Goal: Task Accomplishment & Management: Manage account settings

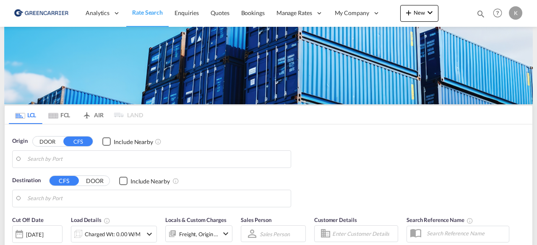
type input "DK-2880, Bagsværd"
type input "Altamira, MXATM"
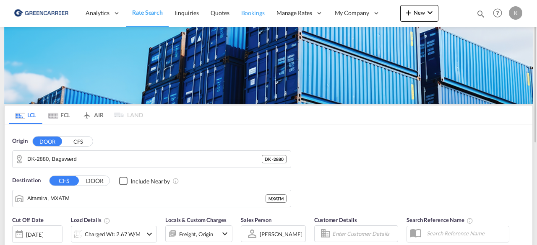
click at [259, 11] on span "Bookings" at bounding box center [252, 12] width 23 height 7
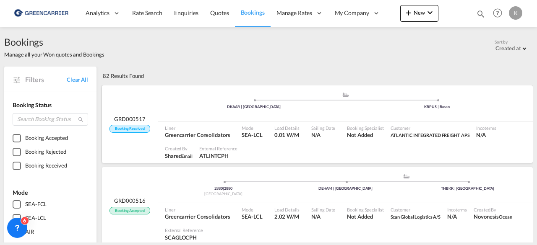
click at [199, 104] on ul ".a{fill:#aaa8ad;} .a{fill:#aaa8ad;} DKAAR | [GEOGRAPHIC_DATA] KRPUS | [GEOGRAPH…" at bounding box center [345, 102] width 366 height 4
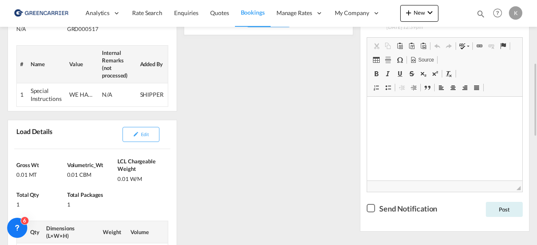
scroll to position [207, 0]
click at [134, 133] on md-icon "icon-pencil" at bounding box center [136, 134] width 6 height 6
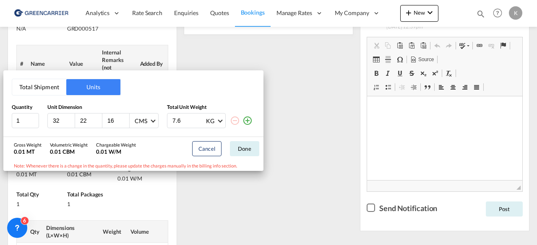
click at [331, 170] on div "Total Shipment Units Quantity Unit Dimension Total Unit Weight 1 32 22 16 CMS C…" at bounding box center [268, 122] width 537 height 245
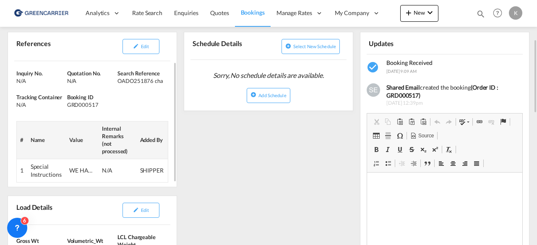
scroll to position [131, 0]
click at [68, 103] on div "GRD000517" at bounding box center [91, 105] width 49 height 8
copy div "GRD000517"
drag, startPoint x: 119, startPoint y: 81, endPoint x: 164, endPoint y: 82, distance: 45.3
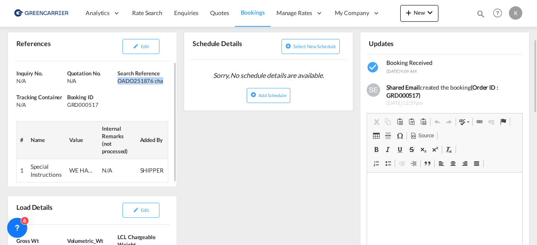
click at [164, 82] on div "OADO251876 cha" at bounding box center [141, 81] width 49 height 8
copy div "OADO251876 cha"
click at [141, 44] on span "Edit" at bounding box center [145, 46] width 8 height 5
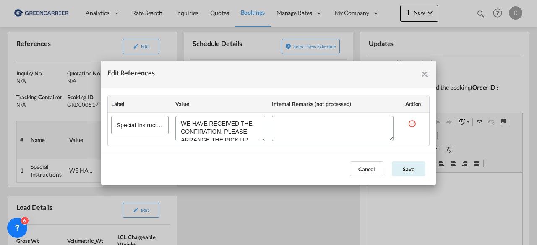
scroll to position [56, 0]
drag, startPoint x: 182, startPoint y: 125, endPoint x: 217, endPoint y: 152, distance: 44.6
click at [217, 152] on md-dialog-content "Label Value Internal Remarks (not processed) Action Special Instructions" at bounding box center [269, 121] width 336 height 65
click at [378, 141] on div "Edit References" at bounding box center [333, 141] width 122 height 4
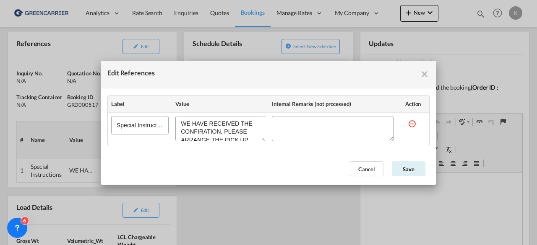
drag, startPoint x: 253, startPoint y: 133, endPoint x: 169, endPoint y: 110, distance: 87.3
click at [169, 110] on table "Label Value Internal Remarks (not processed) Action Special Instructions" at bounding box center [268, 121] width 321 height 50
click at [373, 165] on button "Cancel" at bounding box center [367, 169] width 34 height 15
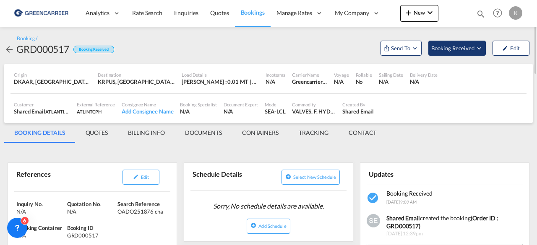
click at [467, 44] on span "Booking Received" at bounding box center [453, 48] width 44 height 8
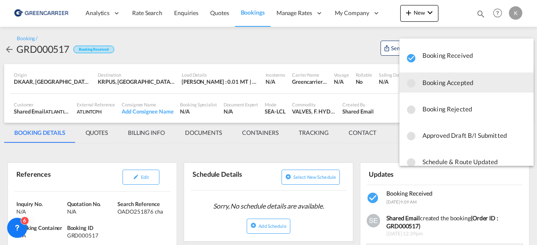
click at [437, 86] on span "Booking Accepted" at bounding box center [475, 82] width 104 height 15
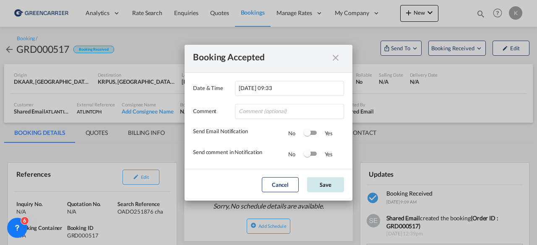
click at [334, 187] on button "Save" at bounding box center [325, 184] width 37 height 15
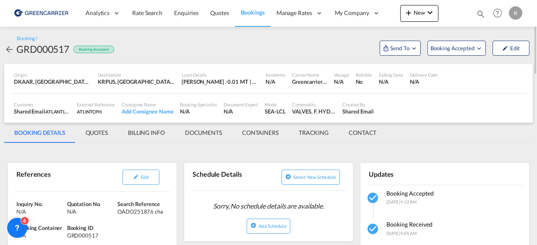
click at [9, 49] on md-icon "icon-arrow-left" at bounding box center [9, 49] width 10 height 10
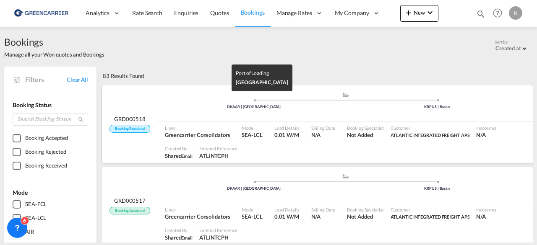
click at [187, 108] on div "DKAAR | [GEOGRAPHIC_DATA]" at bounding box center [253, 106] width 183 height 5
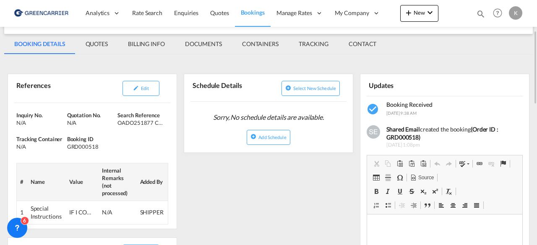
scroll to position [98, 0]
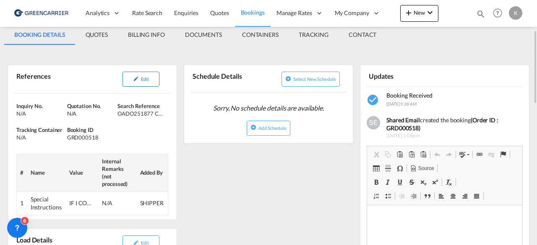
click at [149, 77] on span "Edit" at bounding box center [145, 78] width 8 height 5
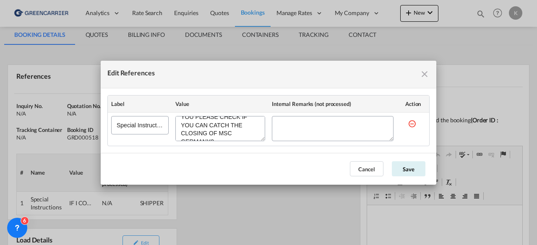
scroll to position [39, 0]
drag, startPoint x: 180, startPoint y: 121, endPoint x: 211, endPoint y: 136, distance: 33.8
click at [211, 136] on textarea "Edit References" at bounding box center [220, 128] width 90 height 25
click at [372, 174] on button "Cancel" at bounding box center [367, 169] width 34 height 15
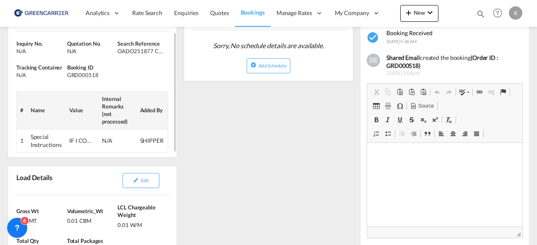
scroll to position [0, 0]
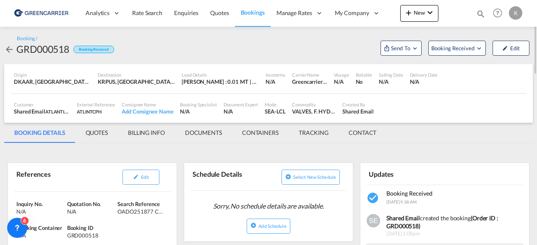
click at [11, 47] on md-icon "icon-arrow-left" at bounding box center [9, 49] width 10 height 10
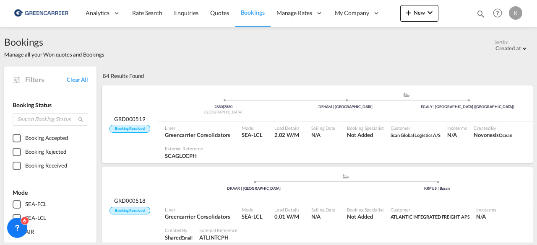
click at [190, 100] on span at bounding box center [223, 100] width 122 height 2
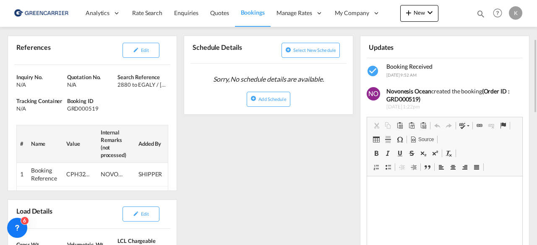
scroll to position [128, 0]
click at [144, 50] on span "Edit" at bounding box center [145, 49] width 8 height 5
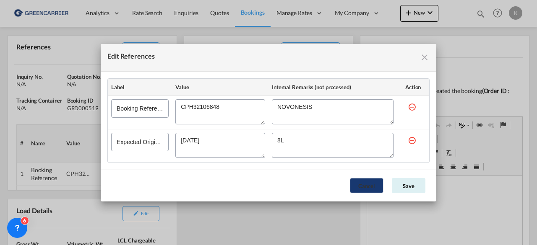
click at [368, 183] on button "Cancel" at bounding box center [367, 185] width 34 height 15
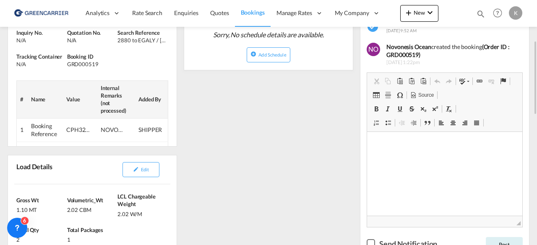
scroll to position [173, 0]
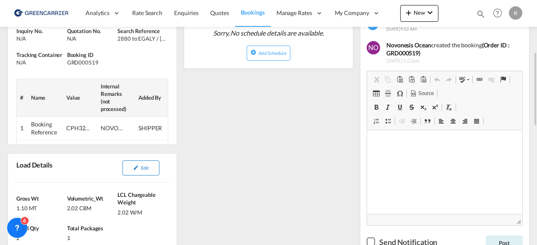
click at [133, 173] on button "Edit" at bounding box center [141, 168] width 37 height 15
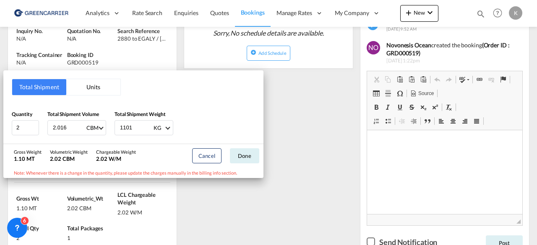
click at [326, 150] on div "Total Shipment Units Quantity 2 Total Shipment Volume 2.016 CBM CBM CFT Total S…" at bounding box center [268, 122] width 537 height 245
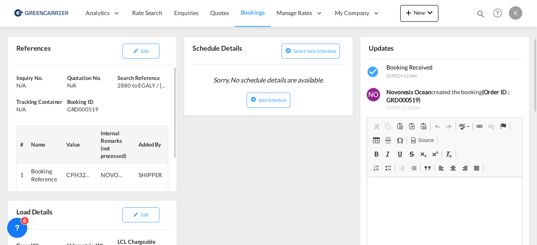
scroll to position [126, 0]
click at [147, 55] on button "Edit" at bounding box center [141, 51] width 37 height 15
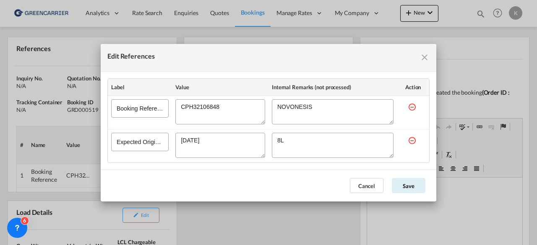
click at [202, 110] on textarea "Edit References" at bounding box center [220, 111] width 90 height 25
click at [365, 183] on button "Cancel" at bounding box center [367, 185] width 34 height 15
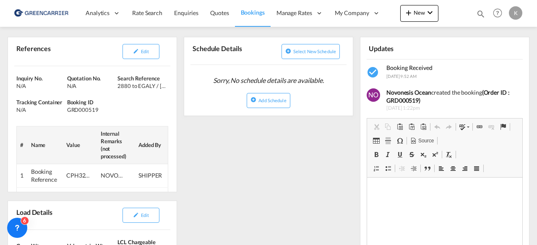
scroll to position [0, 0]
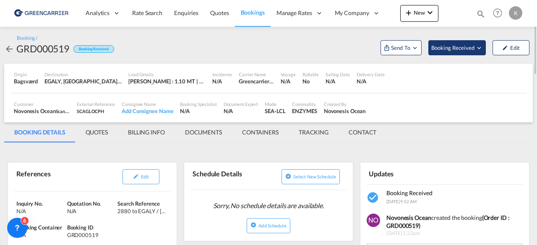
click at [464, 49] on span "Booking Received" at bounding box center [453, 48] width 44 height 8
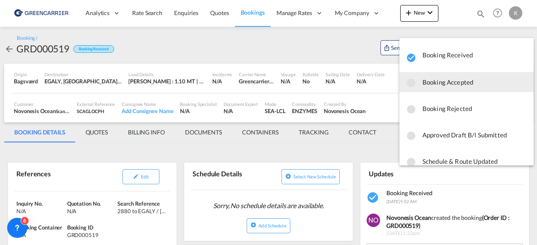
click at [458, 84] on span "Booking Accepted" at bounding box center [475, 82] width 104 height 15
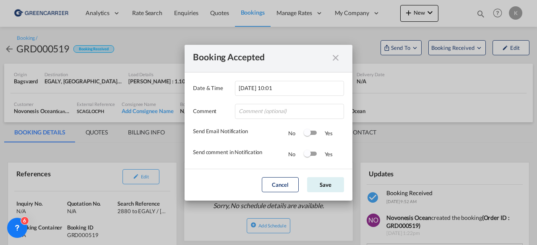
click at [331, 177] on md-dialog-actions "Cancel Save" at bounding box center [269, 185] width 168 height 32
click at [337, 183] on button "Save" at bounding box center [325, 184] width 37 height 15
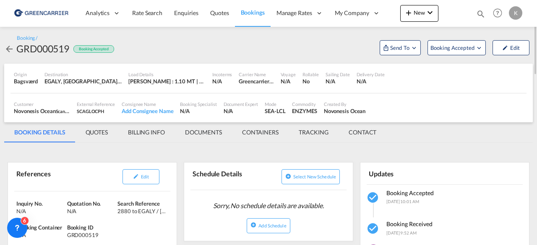
click at [9, 47] on md-icon "icon-arrow-left" at bounding box center [9, 49] width 10 height 10
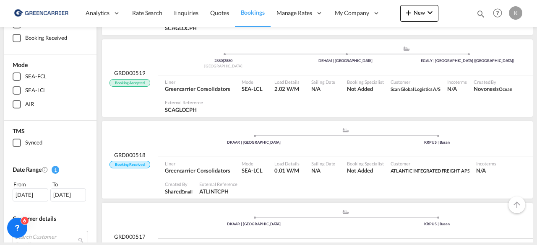
scroll to position [130, 0]
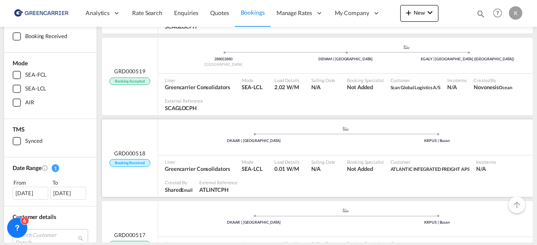
click at [201, 137] on ul ".a{fill:#aaa8ad;} .a{fill:#aaa8ad;} DKAAR | [GEOGRAPHIC_DATA] KRPUS | [GEOGRAPH…" at bounding box center [345, 136] width 366 height 4
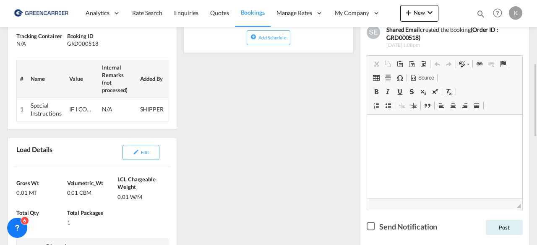
scroll to position [194, 0]
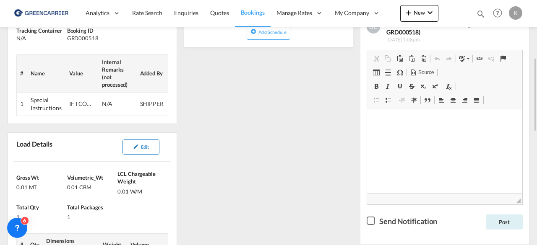
click at [149, 144] on span "Edit" at bounding box center [145, 146] width 8 height 5
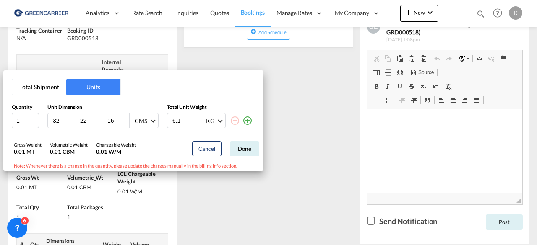
click at [340, 145] on div "Total Shipment Units Quantity Unit Dimension Total Unit Weight 1 32 22 16 CMS C…" at bounding box center [268, 122] width 537 height 245
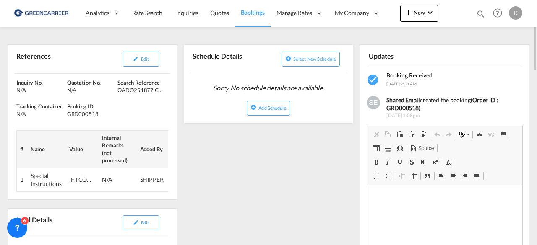
scroll to position [81, 0]
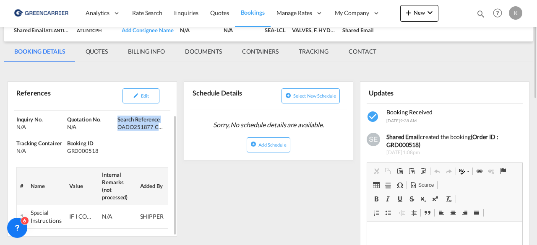
drag, startPoint x: 117, startPoint y: 126, endPoint x: 160, endPoint y: 126, distance: 43.2
click at [160, 126] on div "Inquiry No. N/A Quotation No. N/A Search Reference OADO251877 CHA Tracking Cont…" at bounding box center [92, 172] width 169 height 130
click at [125, 151] on div "Inquiry No. N/A Quotation No. N/A Search Reference OADO251877 CHA Tracking Cont…" at bounding box center [92, 172] width 169 height 130
drag, startPoint x: 119, startPoint y: 125, endPoint x: 170, endPoint y: 126, distance: 51.2
click at [170, 126] on div "Inquiry No. N/A Quotation No. N/A Search Reference OADO251877 CHA Tracking Cont…" at bounding box center [92, 172] width 169 height 130
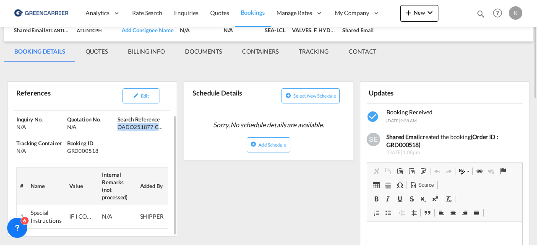
copy div "OADO251877 CHA"
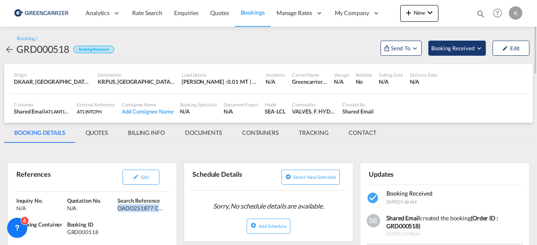
click at [462, 44] on span "Booking Received" at bounding box center [453, 48] width 44 height 8
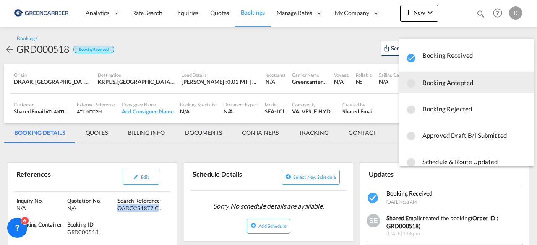
click at [444, 86] on span "Booking Accepted" at bounding box center [475, 82] width 104 height 15
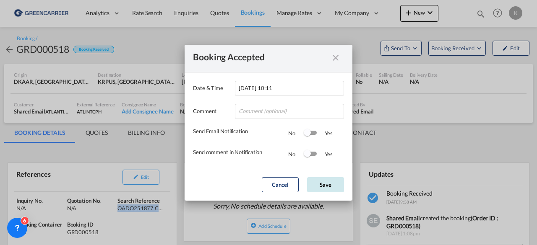
click at [336, 188] on button "Save" at bounding box center [325, 184] width 37 height 15
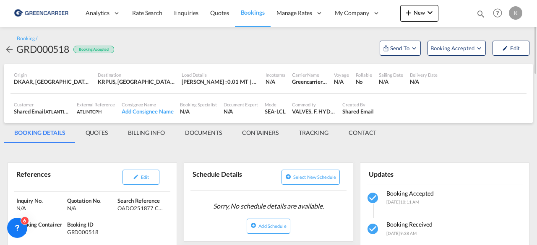
click at [12, 46] on md-icon "icon-arrow-left" at bounding box center [9, 49] width 10 height 10
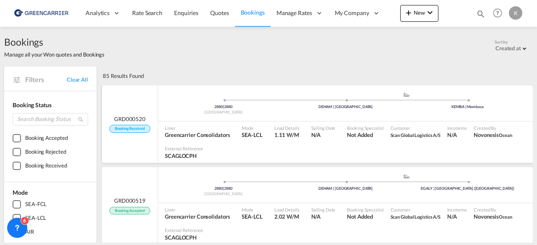
click at [181, 104] on ul "2880 | 2880 [GEOGRAPHIC_DATA] .a{fill:#aaa8ad;} .a{fill:#aaa8ad;} DEHAM | [GEOG…" at bounding box center [345, 102] width 366 height 4
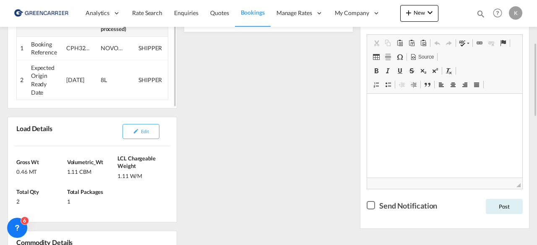
scroll to position [211, 0]
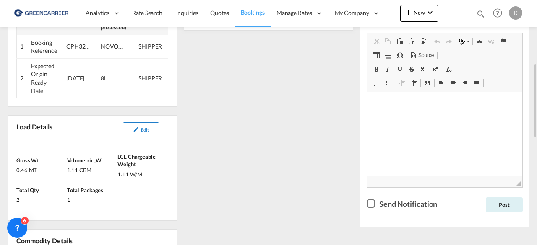
click at [143, 127] on span "Edit" at bounding box center [145, 129] width 8 height 5
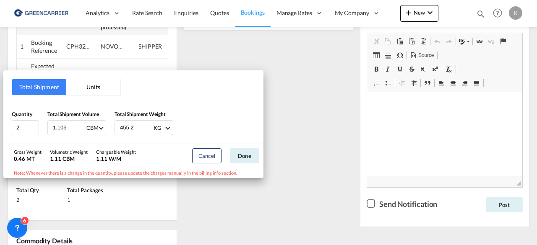
click at [306, 136] on div "Total Shipment Units Quantity 2 Total Shipment Volume 1.105 CBM CBM CFT Total S…" at bounding box center [268, 122] width 537 height 245
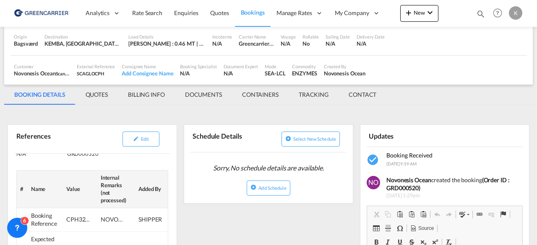
scroll to position [39, 0]
click at [147, 133] on button "Edit" at bounding box center [141, 138] width 37 height 15
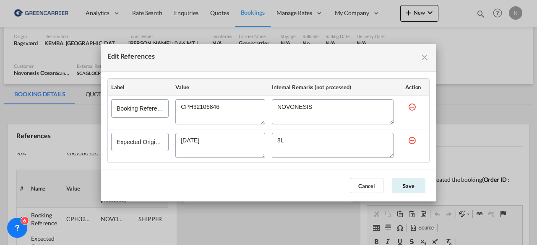
click at [216, 109] on textarea "Edit References" at bounding box center [220, 111] width 90 height 25
click at [370, 183] on button "Cancel" at bounding box center [367, 185] width 34 height 15
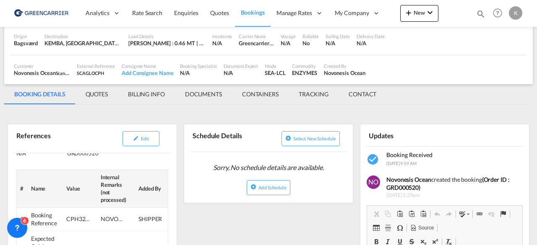
scroll to position [0, 0]
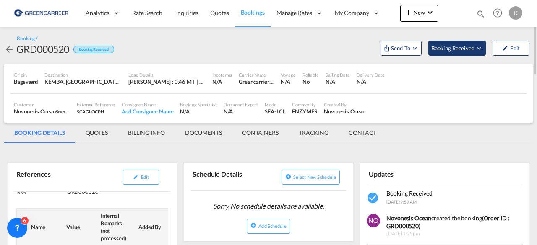
click at [461, 47] on span "Booking Received" at bounding box center [453, 48] width 44 height 8
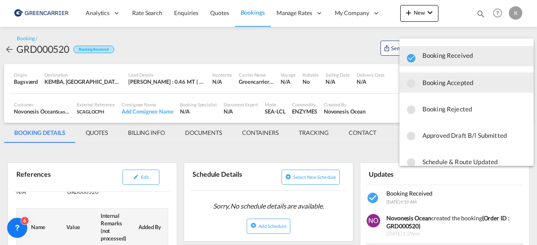
click at [456, 85] on span "Booking Accepted" at bounding box center [475, 82] width 104 height 15
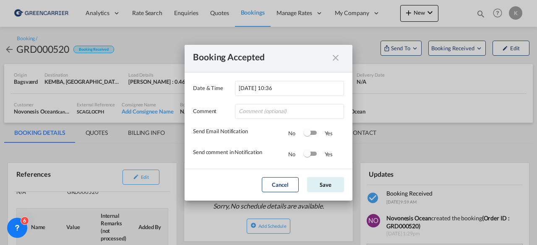
click at [331, 177] on md-dialog-actions "Cancel Save" at bounding box center [269, 185] width 168 height 32
click at [334, 180] on button "Save" at bounding box center [325, 184] width 37 height 15
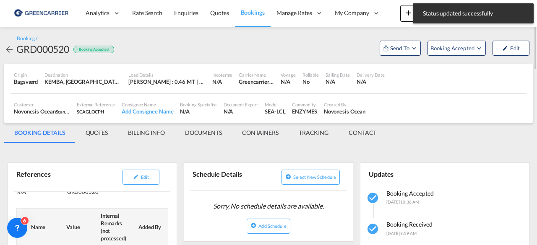
click at [7, 52] on md-icon "icon-arrow-left" at bounding box center [9, 49] width 10 height 10
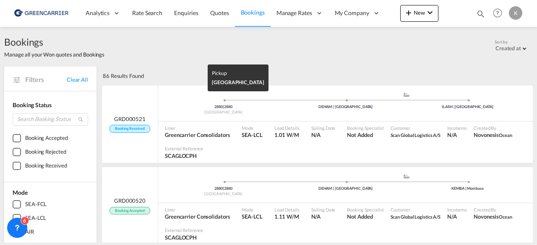
click at [183, 110] on div "[GEOGRAPHIC_DATA]" at bounding box center [223, 112] width 122 height 5
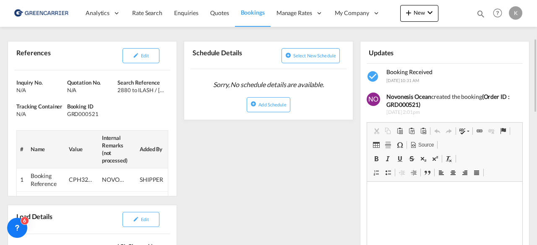
scroll to position [123, 0]
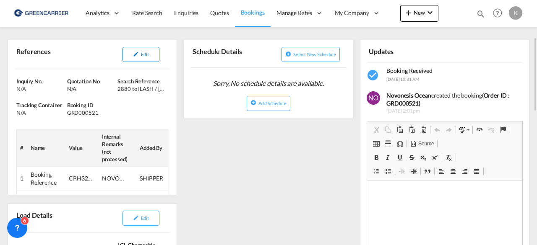
click at [145, 51] on button "Edit" at bounding box center [141, 54] width 37 height 15
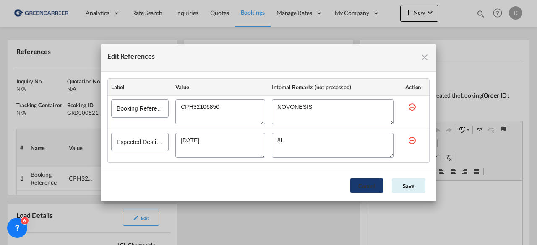
click at [363, 190] on button "Cancel" at bounding box center [367, 185] width 34 height 15
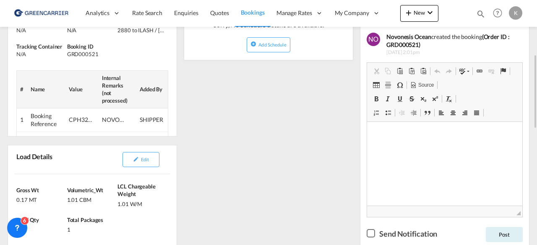
scroll to position [181, 0]
click at [141, 162] on button "Edit" at bounding box center [141, 160] width 37 height 15
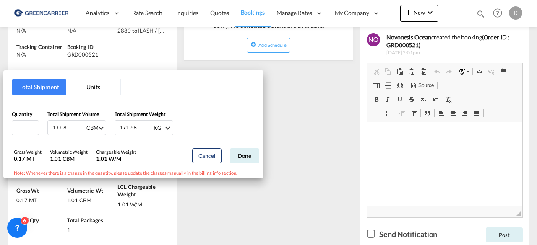
click at [312, 177] on div "Total Shipment Units Quantity 1 Total Shipment Volume 1.008 CBM CBM CFT Total S…" at bounding box center [268, 122] width 537 height 245
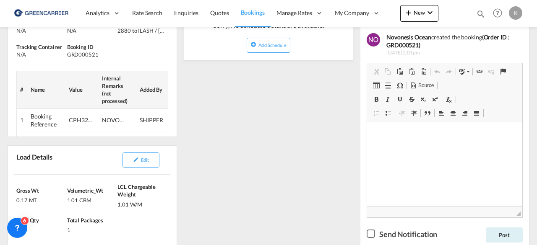
scroll to position [63, 0]
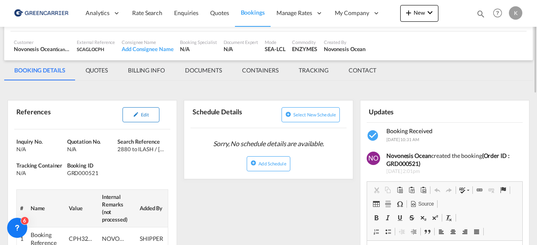
click at [148, 109] on button "Edit" at bounding box center [141, 114] width 37 height 15
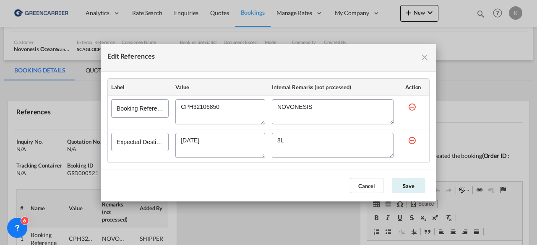
drag, startPoint x: 228, startPoint y: 110, endPoint x: 157, endPoint y: 110, distance: 70.9
click at [157, 110] on tr "Booking Reference" at bounding box center [268, 113] width 321 height 34
click at [378, 186] on button "Cancel" at bounding box center [367, 185] width 34 height 15
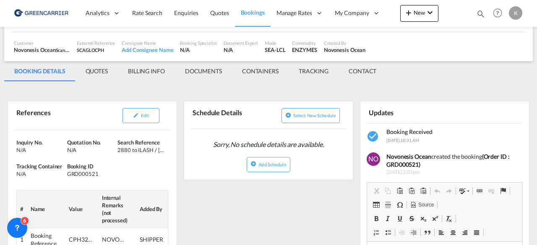
scroll to position [0, 0]
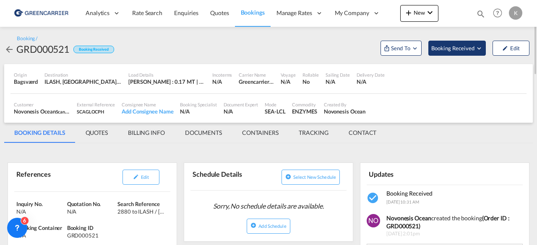
click at [467, 42] on button "Booking Received" at bounding box center [456, 48] width 57 height 15
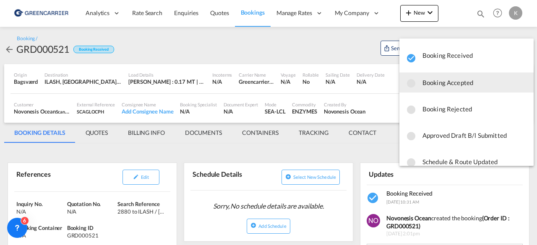
click at [452, 81] on span "Booking Accepted" at bounding box center [475, 82] width 104 height 15
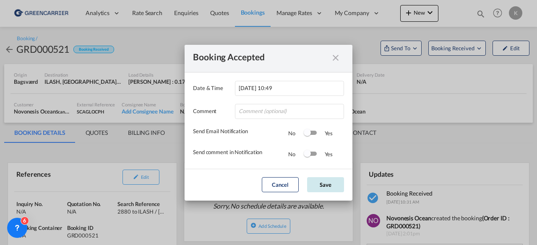
click at [335, 180] on button "Save" at bounding box center [325, 184] width 37 height 15
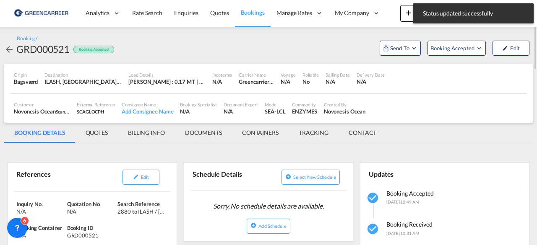
click at [5, 49] on md-icon "icon-arrow-left" at bounding box center [9, 49] width 10 height 10
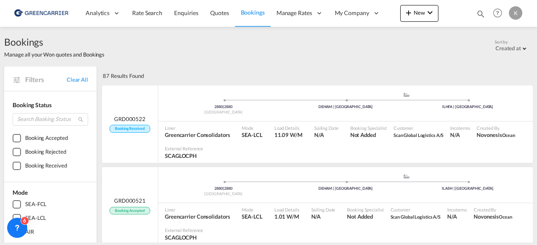
click at [194, 126] on span "Liner" at bounding box center [197, 128] width 65 height 6
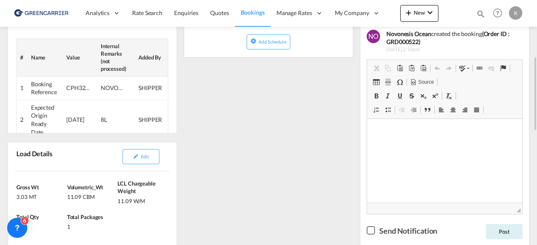
scroll to position [185, 0]
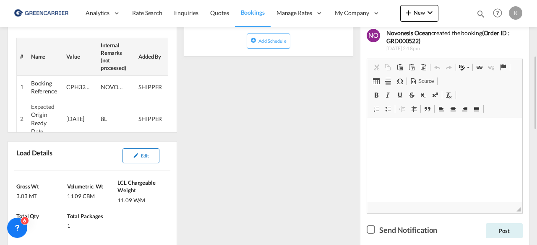
click at [146, 151] on button "Edit" at bounding box center [141, 156] width 37 height 15
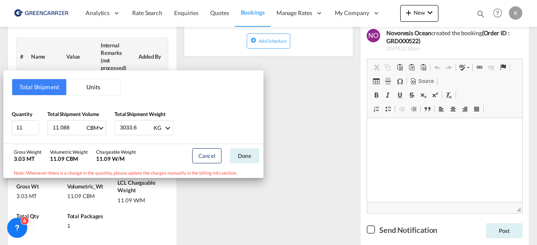
click at [337, 172] on div "Total Shipment Units Quantity 11 Total Shipment Volume 11.088 CBM CBM CFT Total…" at bounding box center [268, 122] width 537 height 245
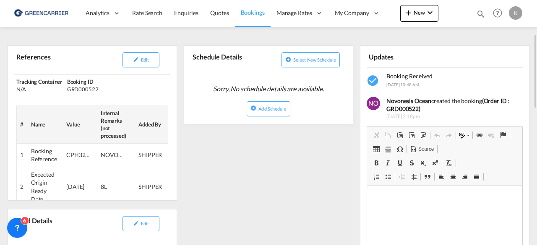
scroll to position [117, 0]
click at [144, 59] on span "Edit" at bounding box center [145, 60] width 8 height 5
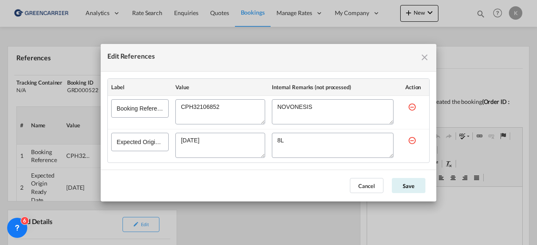
click at [209, 104] on textarea "Edit References" at bounding box center [220, 111] width 90 height 25
click at [371, 180] on button "Cancel" at bounding box center [367, 185] width 34 height 15
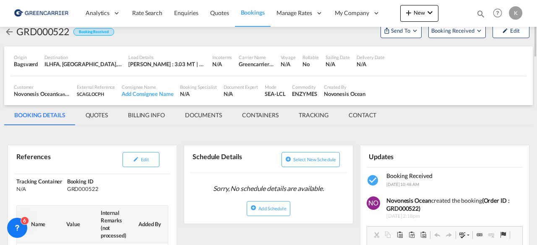
scroll to position [0, 0]
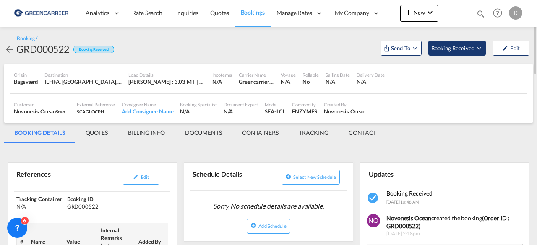
click at [461, 52] on button "Booking Received" at bounding box center [456, 48] width 57 height 15
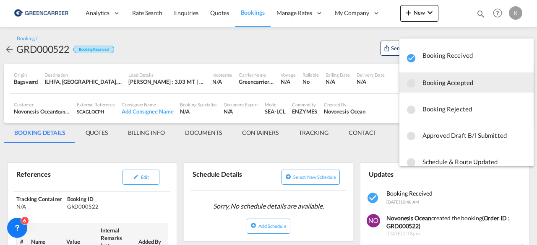
click at [444, 84] on span "Booking Accepted" at bounding box center [475, 82] width 104 height 15
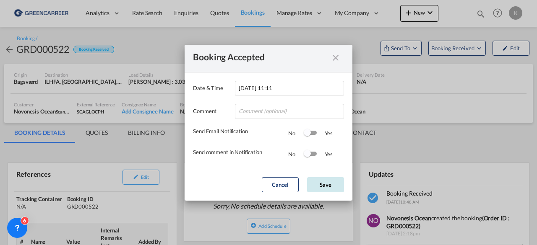
click at [319, 188] on button "Save" at bounding box center [325, 184] width 37 height 15
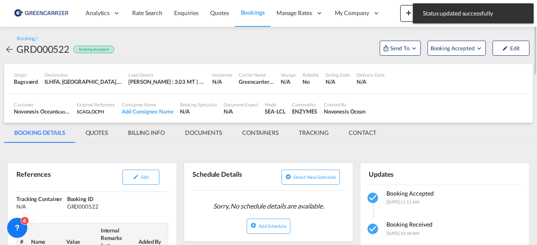
click at [8, 50] on md-icon "icon-arrow-left" at bounding box center [9, 49] width 10 height 10
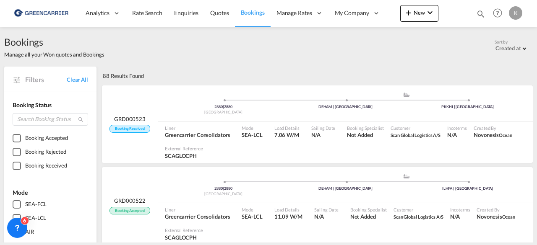
scroll to position [14, 0]
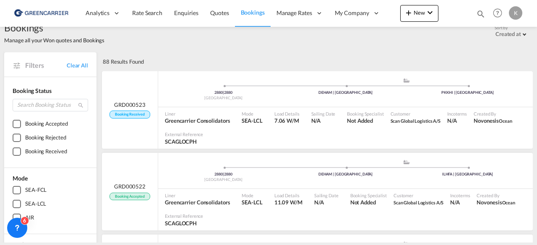
click at [174, 100] on div "[GEOGRAPHIC_DATA]" at bounding box center [223, 98] width 122 height 5
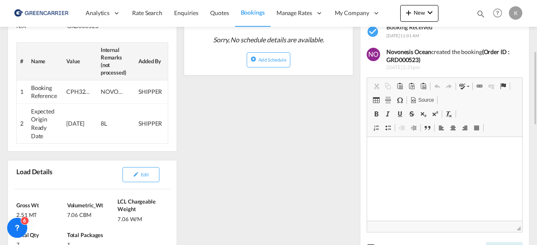
scroll to position [167, 0]
click at [145, 173] on span "Edit" at bounding box center [145, 174] width 8 height 5
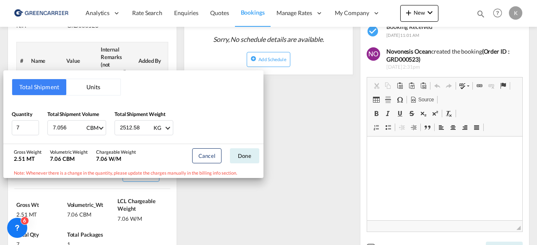
click at [320, 161] on div "Total Shipment Units Quantity 7 Total Shipment Volume 7.056 CBM CBM CFT Total S…" at bounding box center [268, 122] width 537 height 245
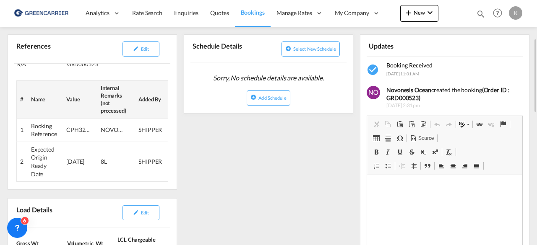
scroll to position [128, 0]
click at [144, 50] on span "Edit" at bounding box center [145, 48] width 8 height 5
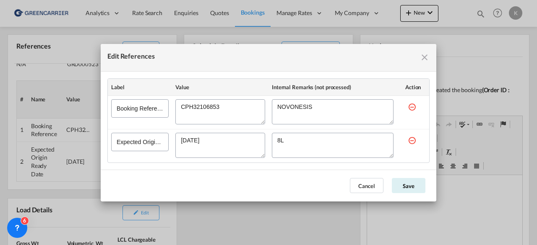
click at [211, 108] on textarea "Edit References" at bounding box center [220, 111] width 90 height 25
click at [353, 187] on button "Cancel" at bounding box center [367, 185] width 34 height 15
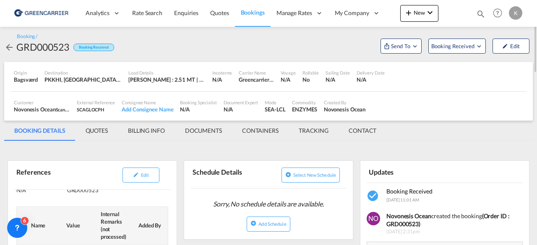
scroll to position [0, 0]
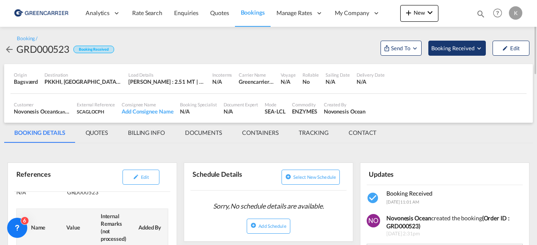
click at [459, 45] on span "Booking Received" at bounding box center [453, 48] width 44 height 8
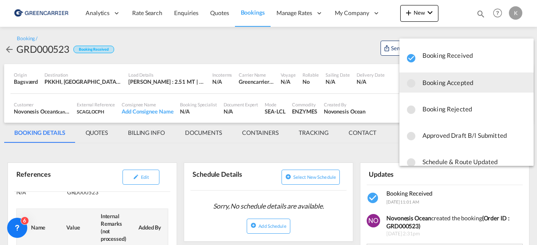
click at [451, 84] on span "Booking Accepted" at bounding box center [475, 82] width 104 height 15
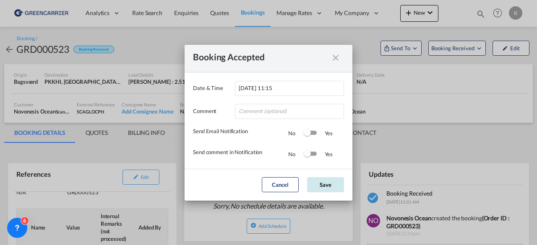
click at [322, 191] on button "Save" at bounding box center [325, 184] width 37 height 15
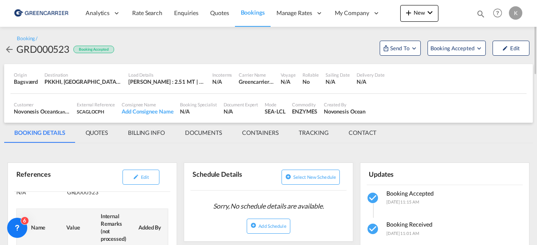
click at [10, 50] on md-icon "icon-arrow-left" at bounding box center [9, 49] width 10 height 10
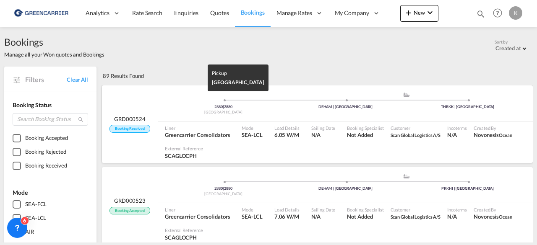
click at [197, 105] on div "2880 | 2880" at bounding box center [223, 106] width 122 height 5
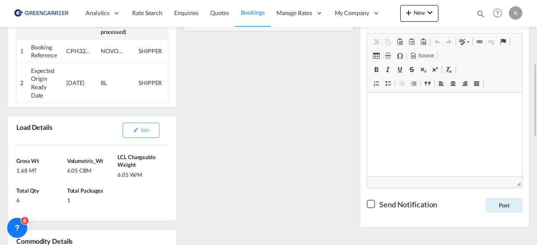
scroll to position [211, 0]
click at [147, 126] on button "Edit" at bounding box center [141, 130] width 37 height 15
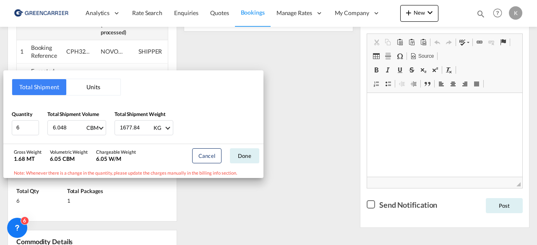
click at [341, 124] on div "Total Shipment Units Quantity 6 Total Shipment Volume 6.048 CBM CBM CFT Total S…" at bounding box center [268, 122] width 537 height 245
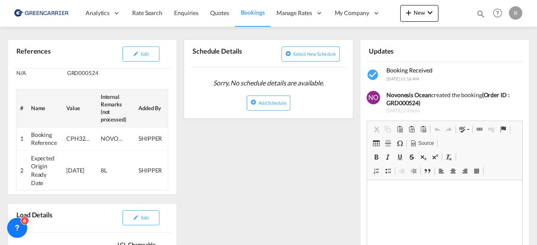
scroll to position [123, 0]
click at [143, 58] on button "Edit" at bounding box center [141, 54] width 37 height 15
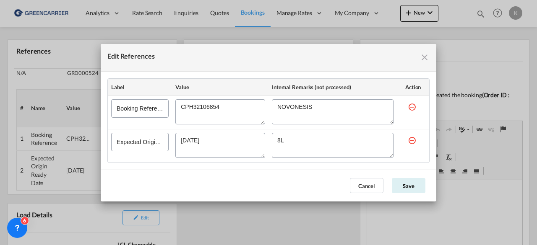
click at [206, 108] on textarea "Edit References" at bounding box center [220, 111] width 90 height 25
